Goal: Use online tool/utility: Utilize a website feature to perform a specific function

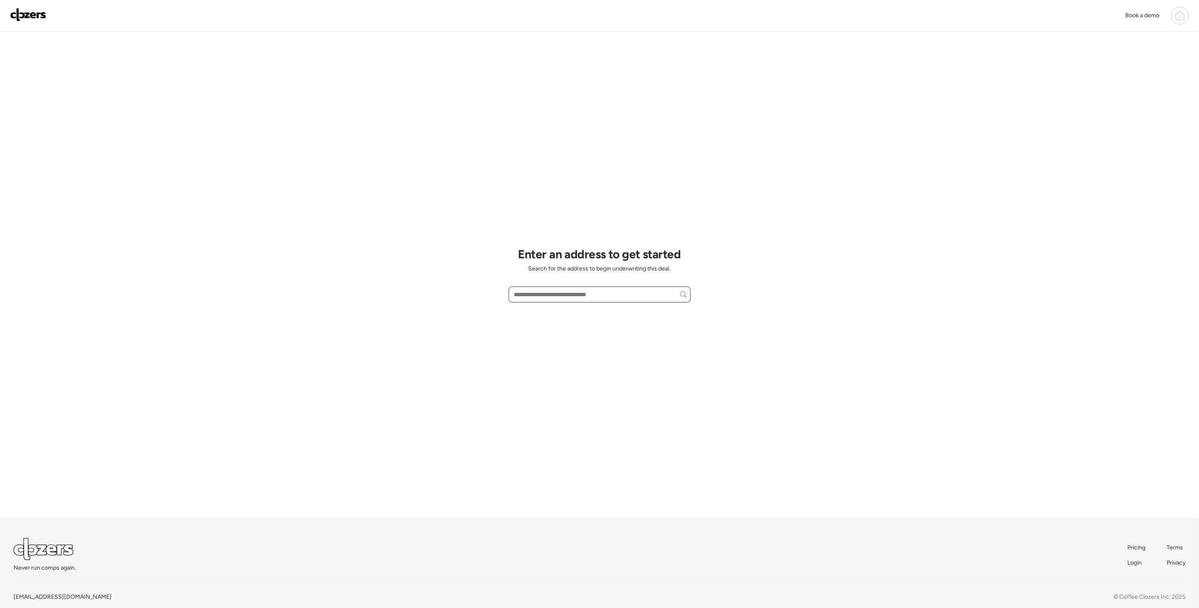
click at [557, 295] on input "text" at bounding box center [600, 295] width 175 height 12
click at [614, 309] on span "2469 Saint Cyr Rd, Saint Louis, MO, 63136" at bounding box center [563, 310] width 102 height 8
type input "**********"
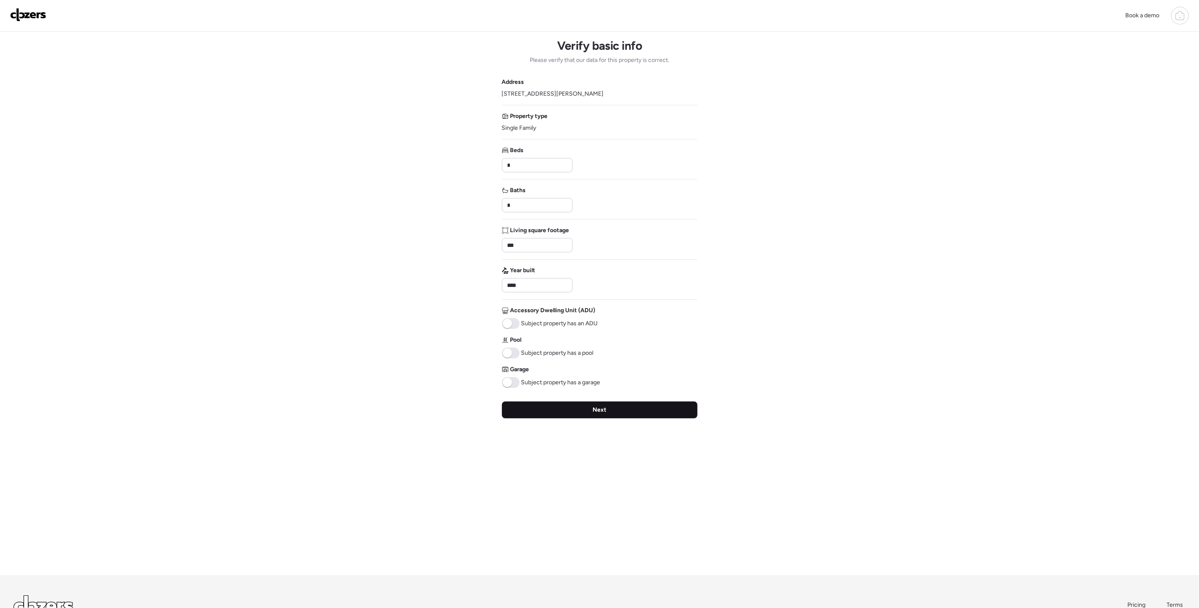
click at [539, 414] on div "Next" at bounding box center [600, 410] width 196 height 17
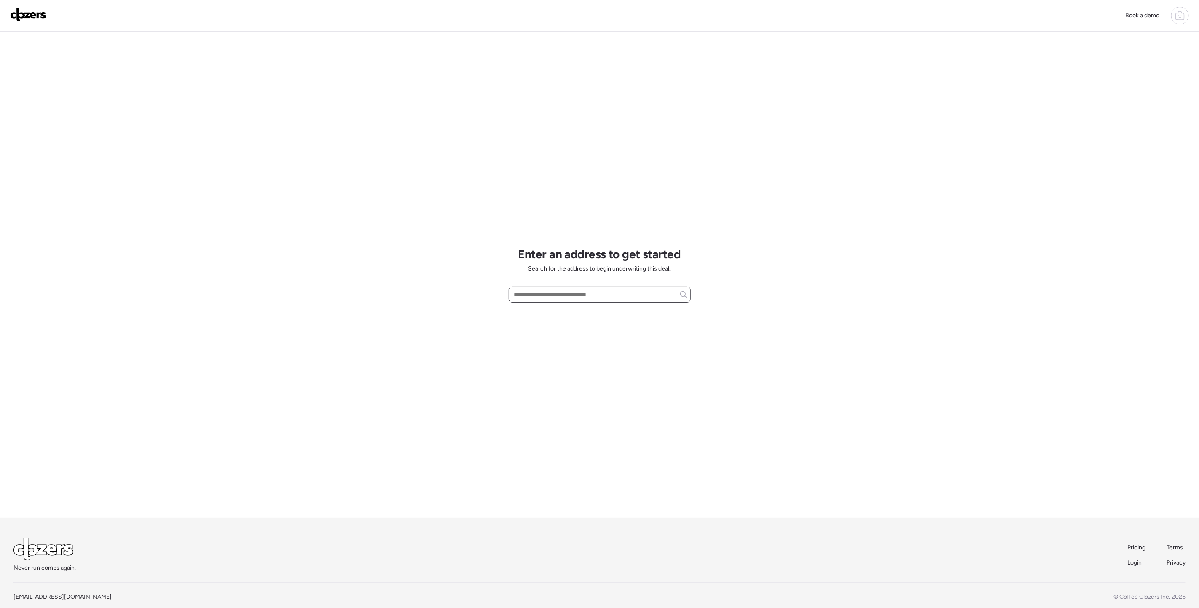
click at [582, 301] on input "text" at bounding box center [600, 295] width 175 height 12
click at [577, 307] on span "2469 Saint Cyr Rd, Saint Louis, MO, 63136" at bounding box center [563, 310] width 102 height 8
type input "**********"
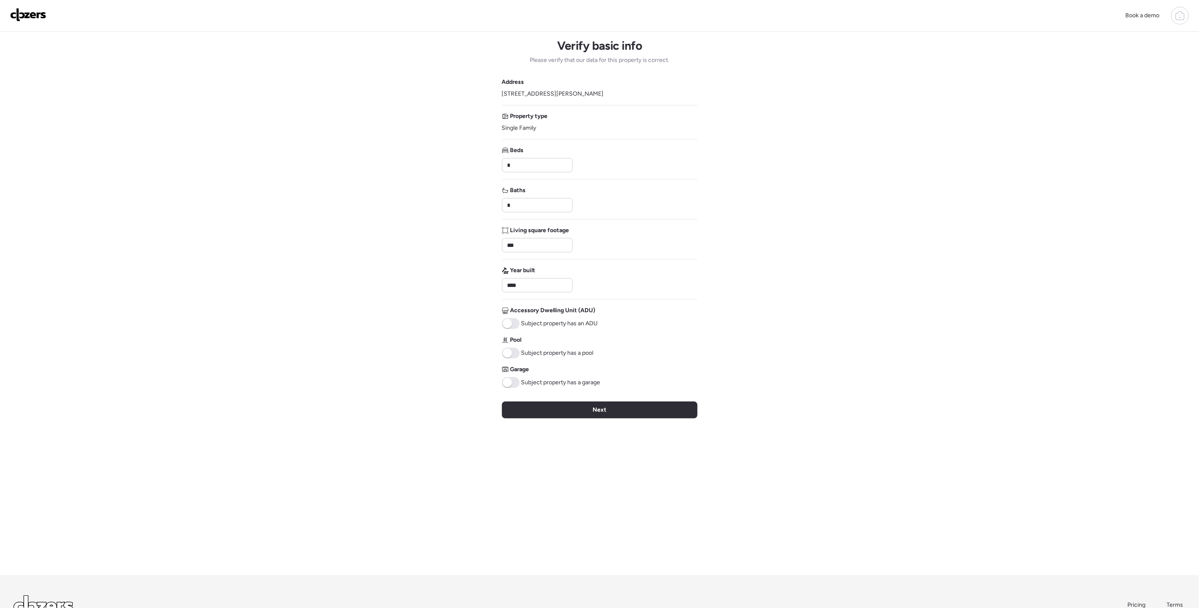
click at [513, 383] on span at bounding box center [511, 382] width 18 height 11
click at [587, 417] on div "Next" at bounding box center [600, 410] width 196 height 17
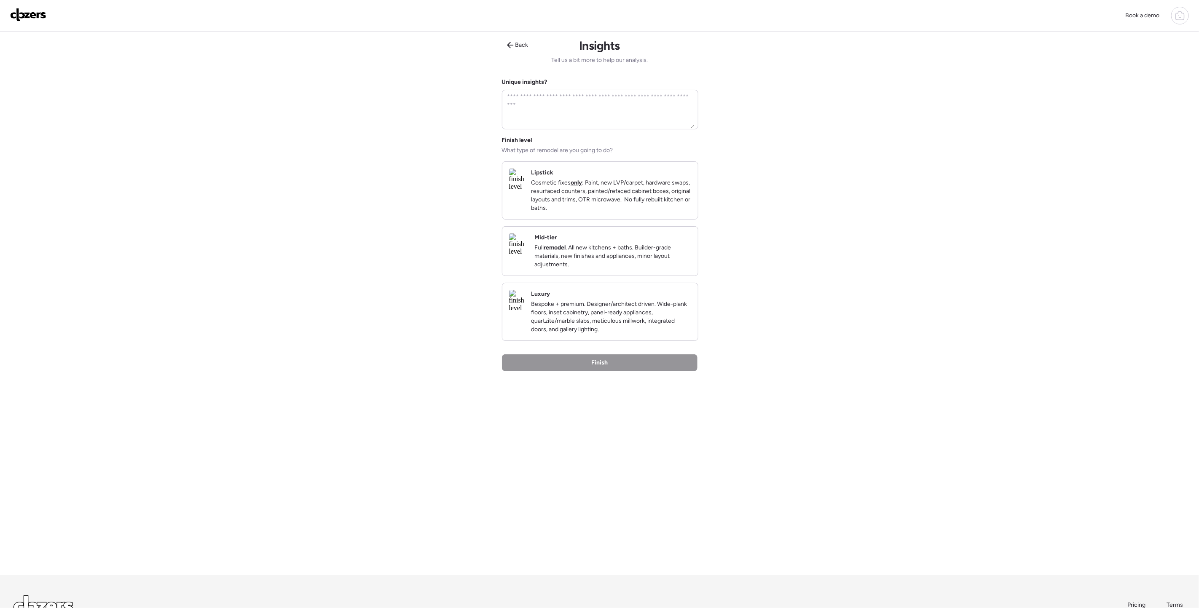
click at [624, 260] on p "Full remodel . All new kitchens + baths. Builder-grade materials, new finishes …" at bounding box center [613, 256] width 157 height 25
click at [593, 368] on span "Finish" at bounding box center [600, 364] width 16 height 8
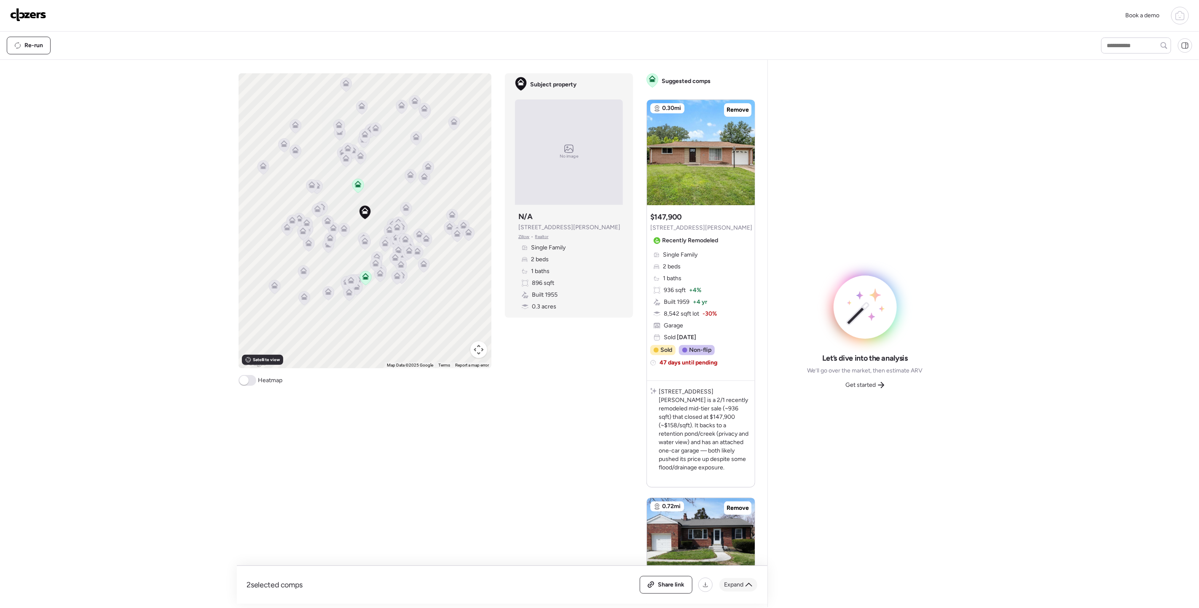
click at [749, 589] on icon at bounding box center [749, 585] width 7 height 7
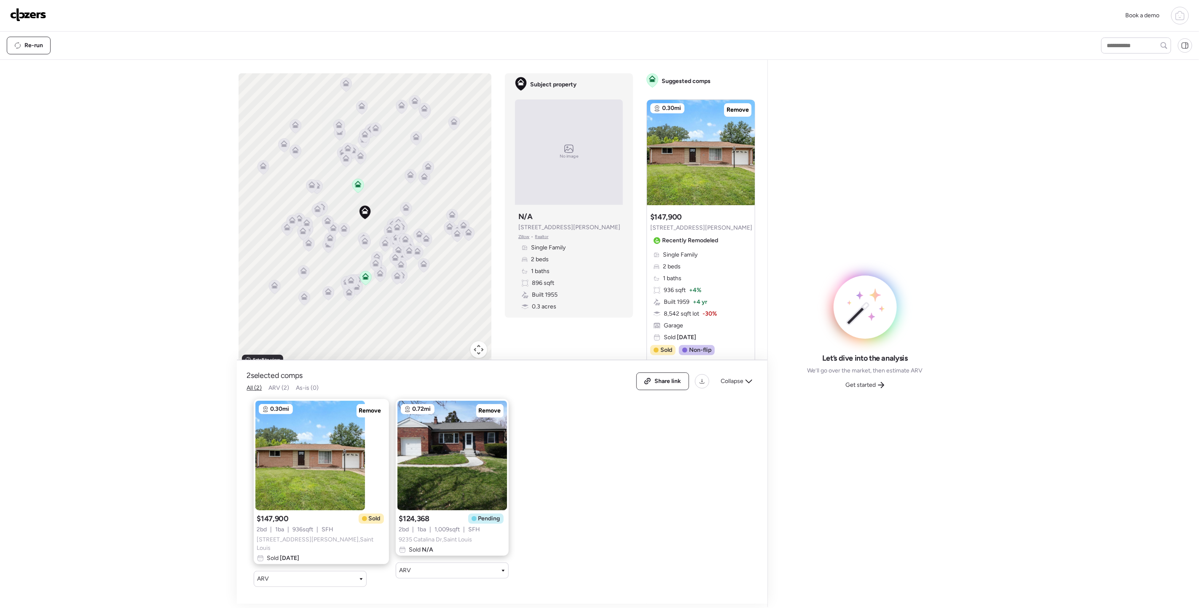
click at [868, 379] on div "Let’s dive into the analysis We’ll go over the market, then estimate ARV Get st…" at bounding box center [866, 372] width 116 height 39
click at [868, 387] on span "Get started" at bounding box center [861, 385] width 30 height 8
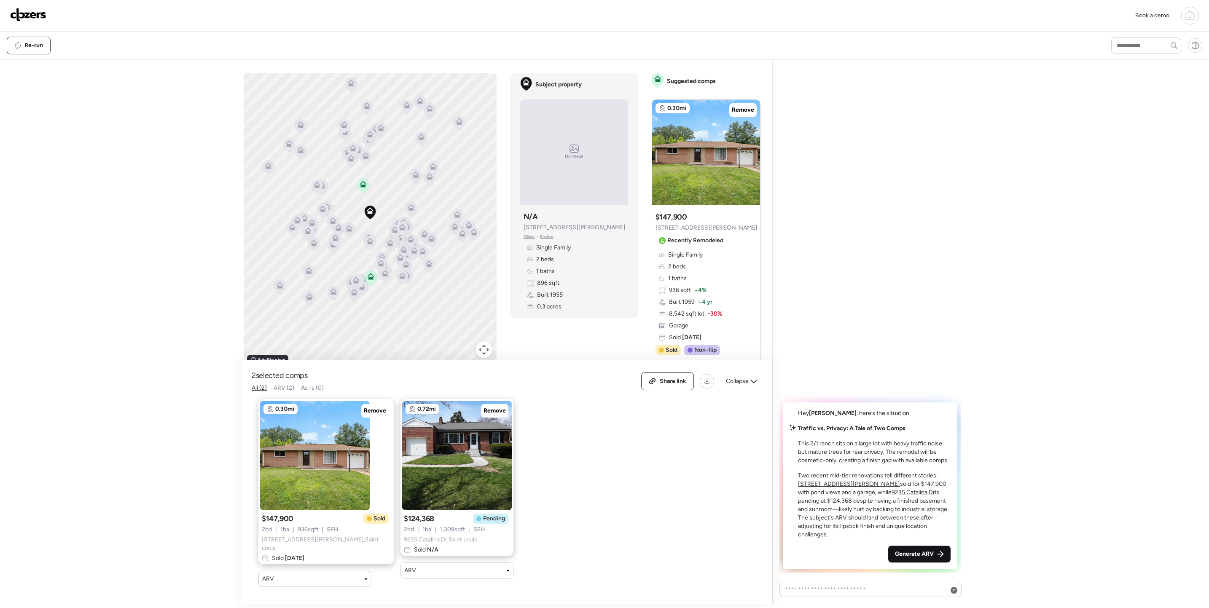
click at [897, 551] on span "Generate ARV" at bounding box center [914, 554] width 39 height 8
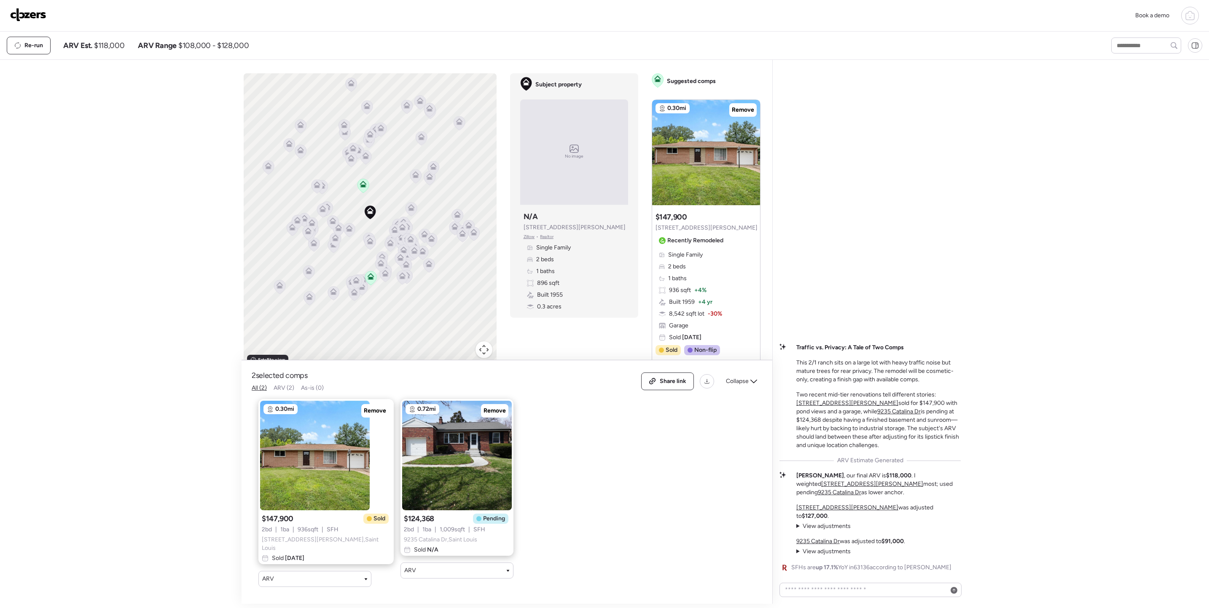
click at [28, 11] on img at bounding box center [28, 14] width 36 height 13
